Goal: Transaction & Acquisition: Purchase product/service

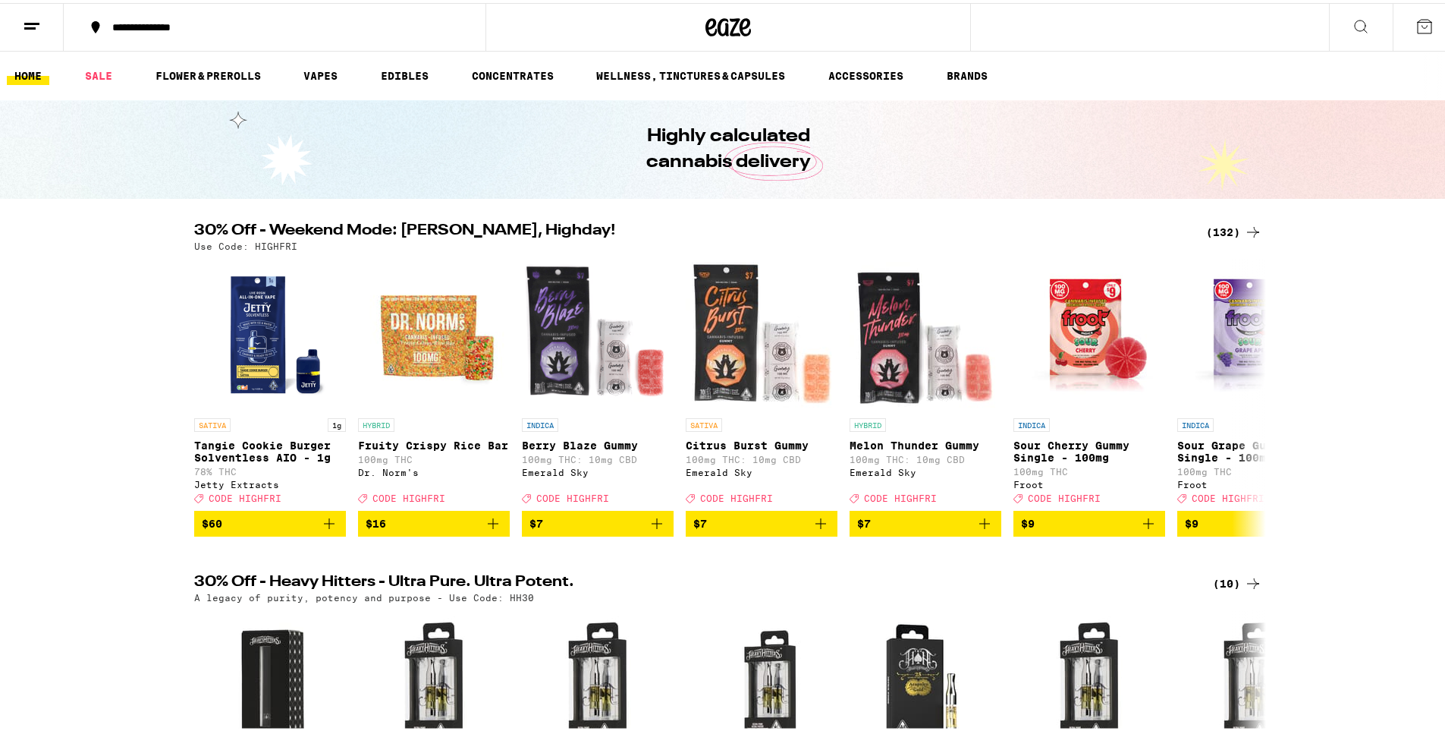
click at [1247, 227] on icon at bounding box center [1253, 229] width 18 height 18
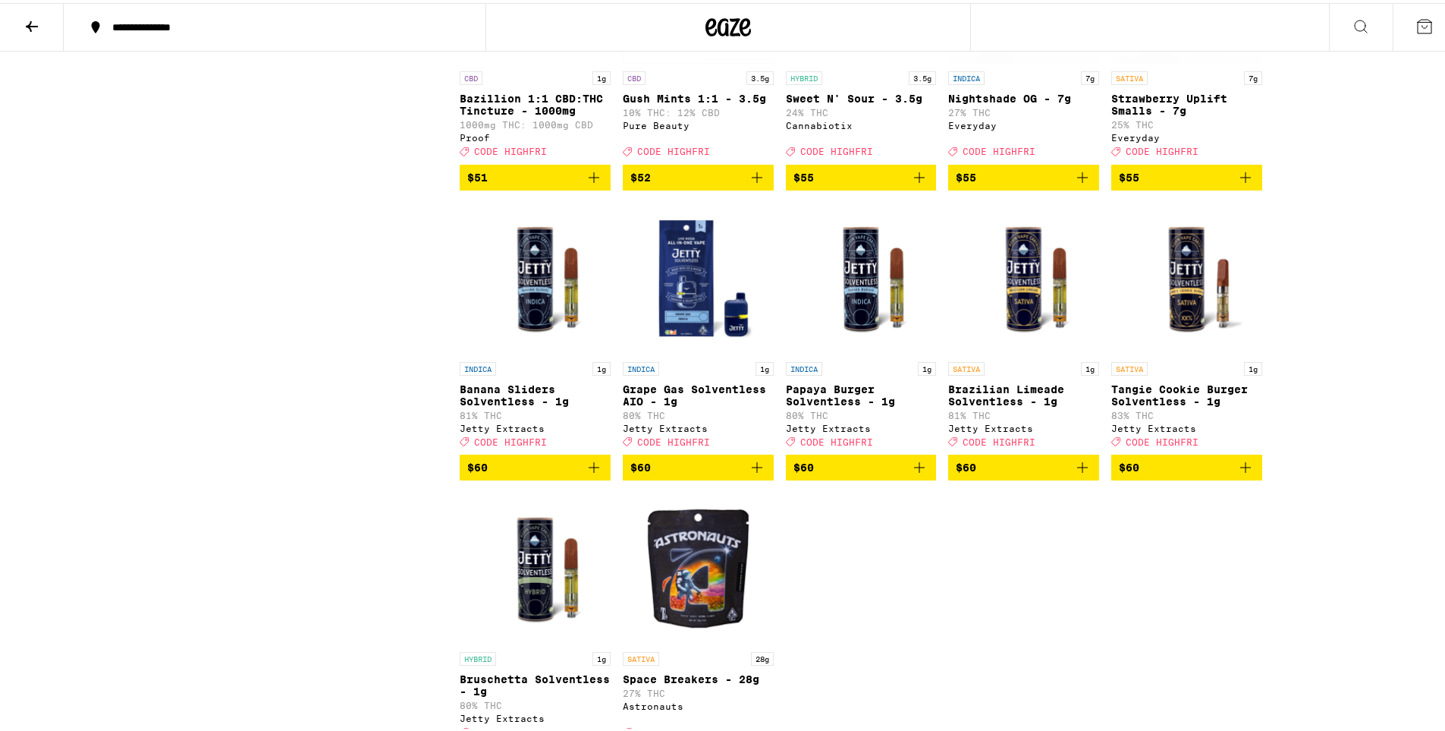
scroll to position [7207, 0]
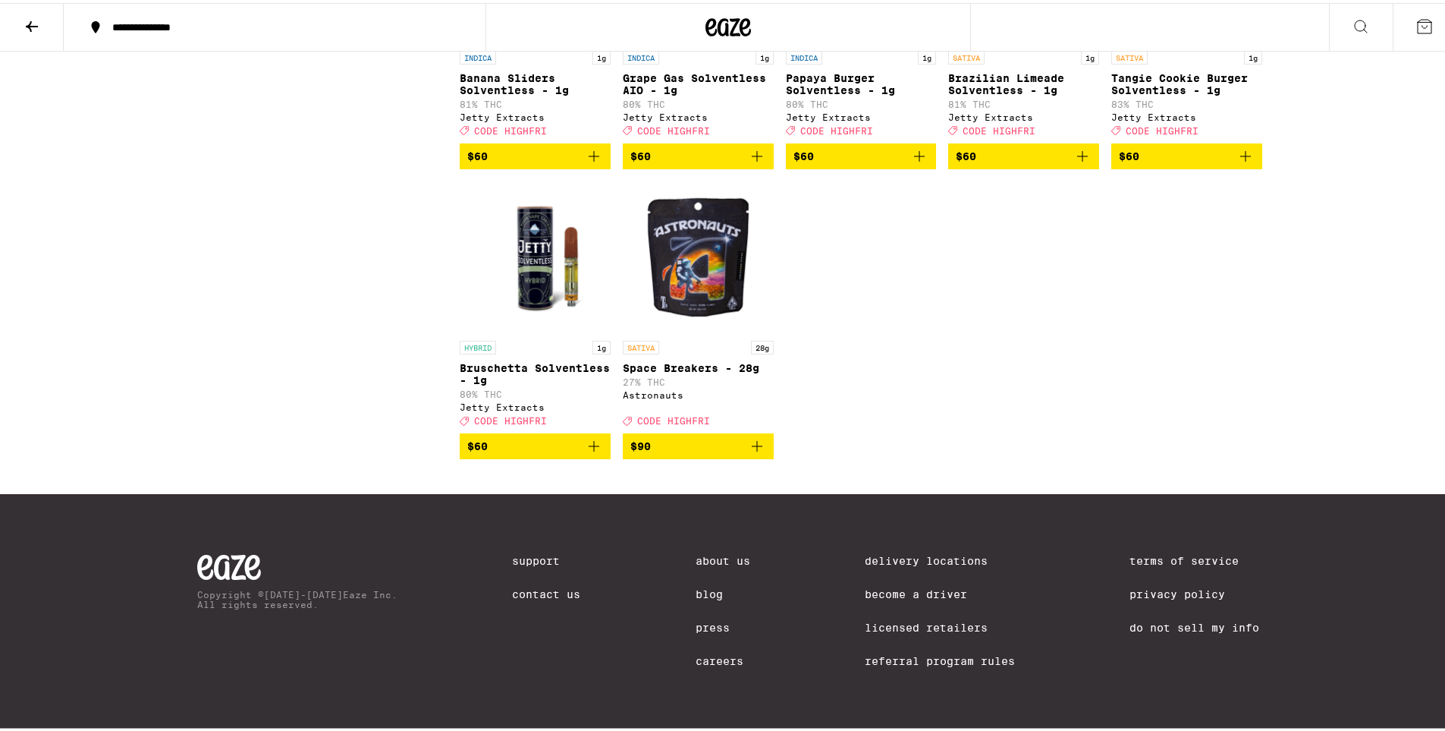
scroll to position [7662, 0]
